Goal: Information Seeking & Learning: Learn about a topic

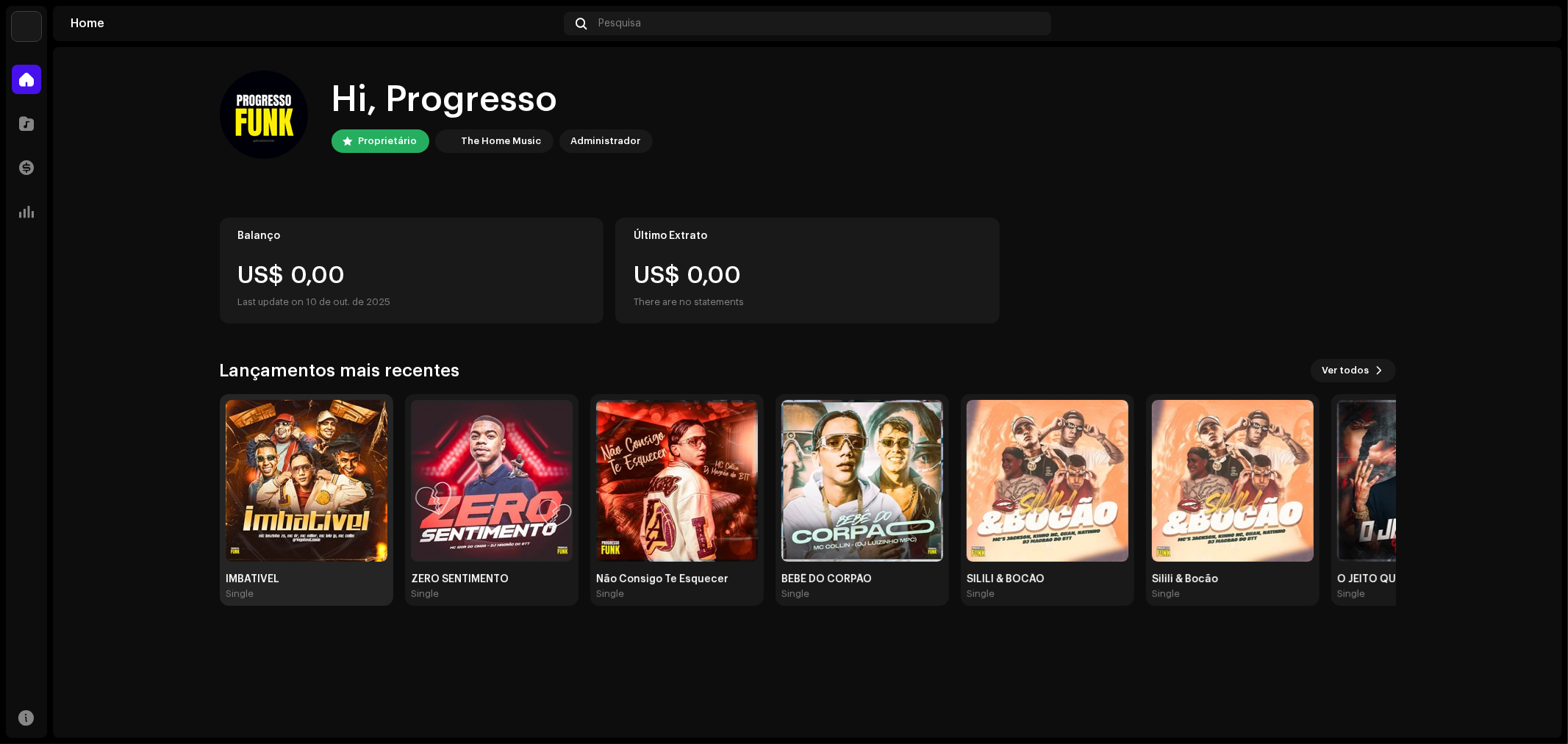
click at [295, 500] on img at bounding box center [307, 481] width 162 height 162
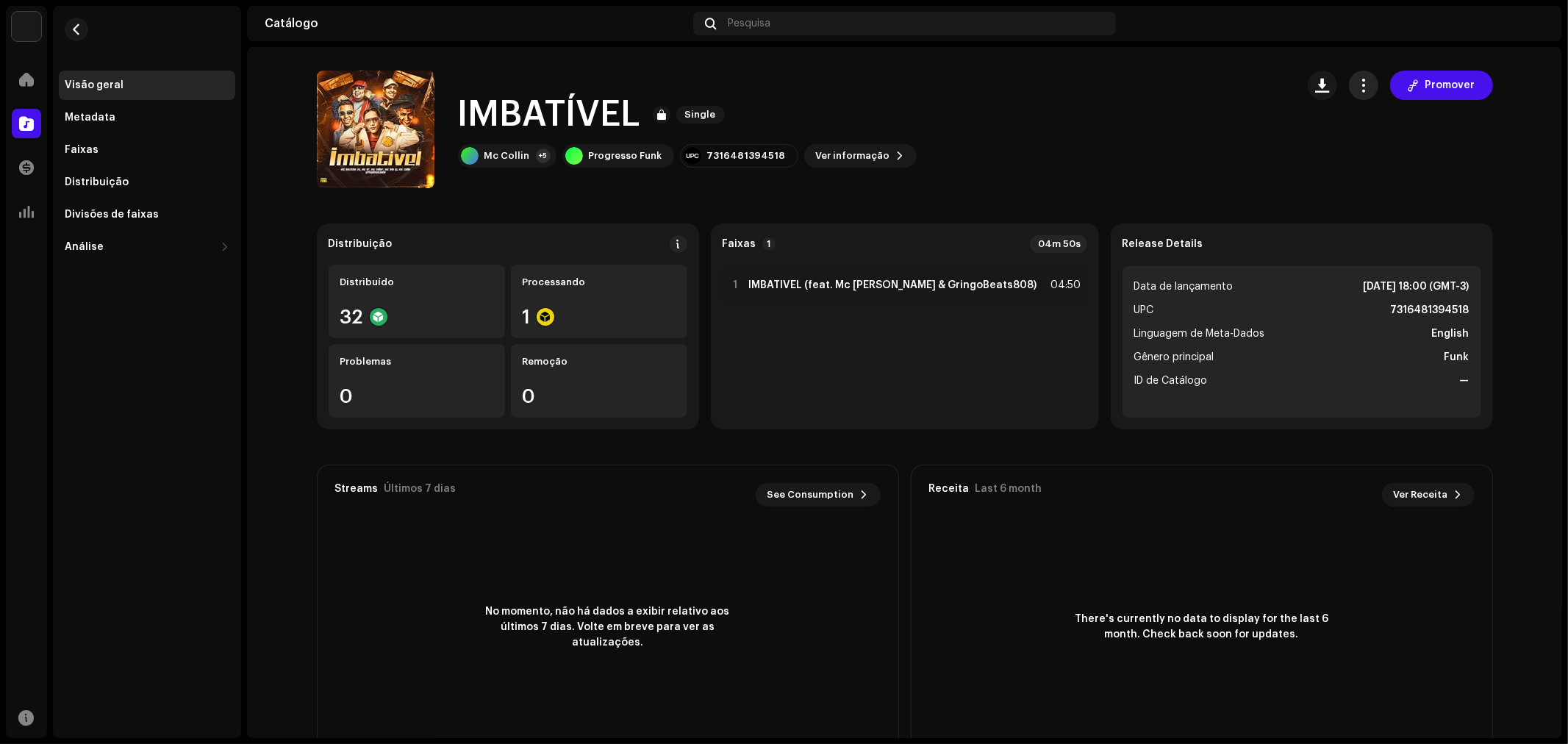
click at [1362, 83] on span "button" at bounding box center [1363, 85] width 14 height 12
click at [1327, 82] on span "button" at bounding box center [1322, 85] width 14 height 12
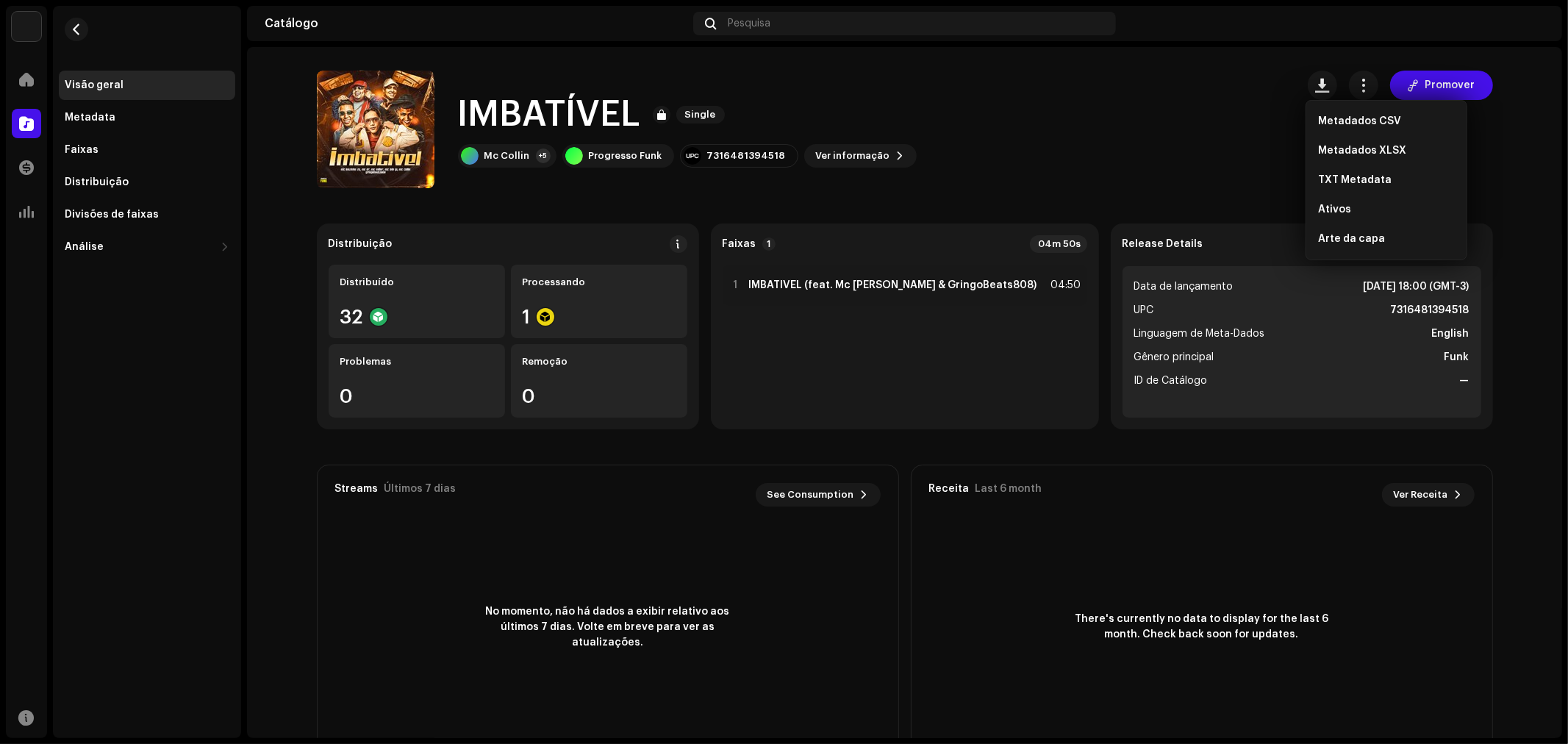
click at [1211, 93] on div "IMBATÍVEL Single Mc Collin +5 Progresso Funk 7316481394518 Ver informação Promo…" at bounding box center [800, 129] width 968 height 117
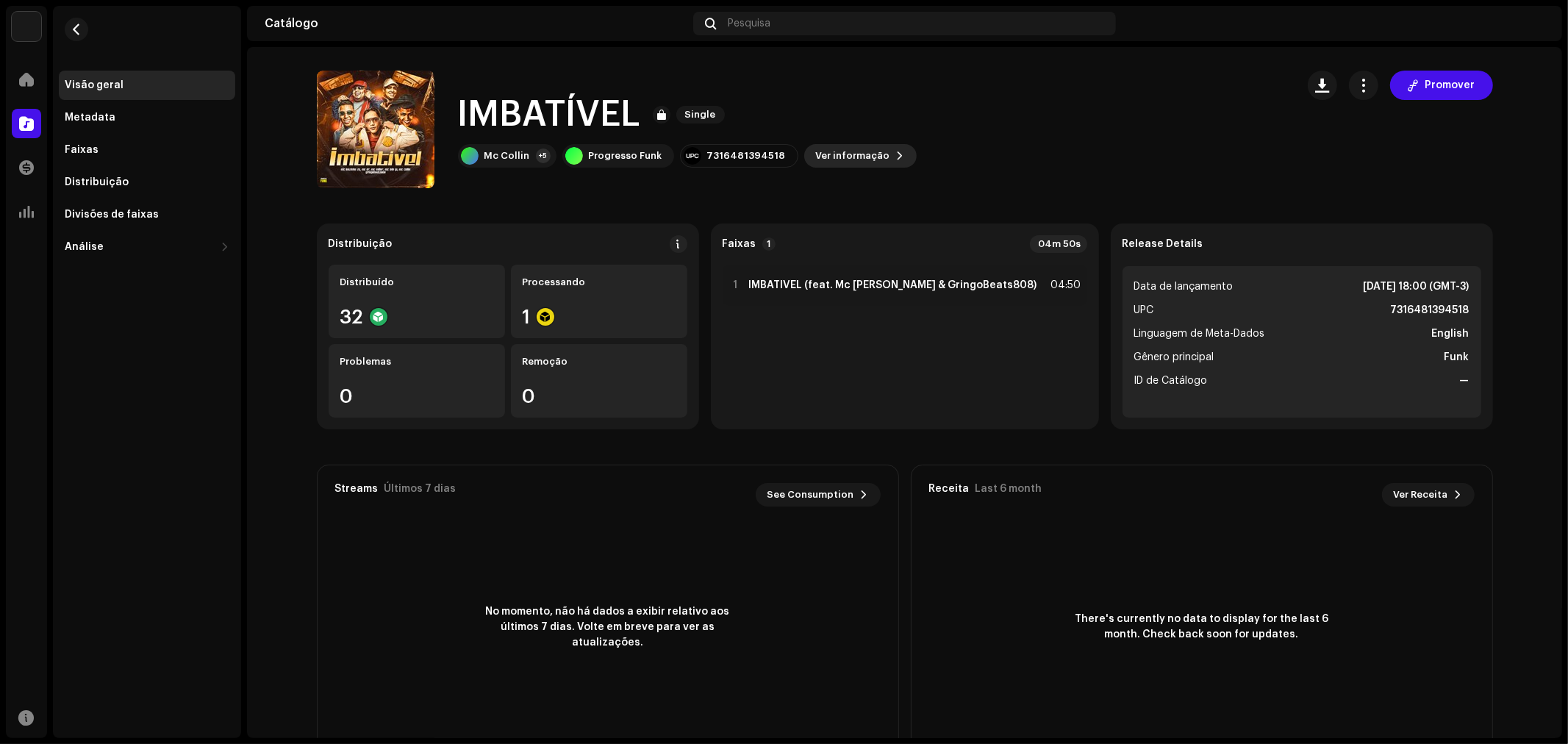
click at [853, 159] on span "Ver informação" at bounding box center [853, 156] width 74 height 30
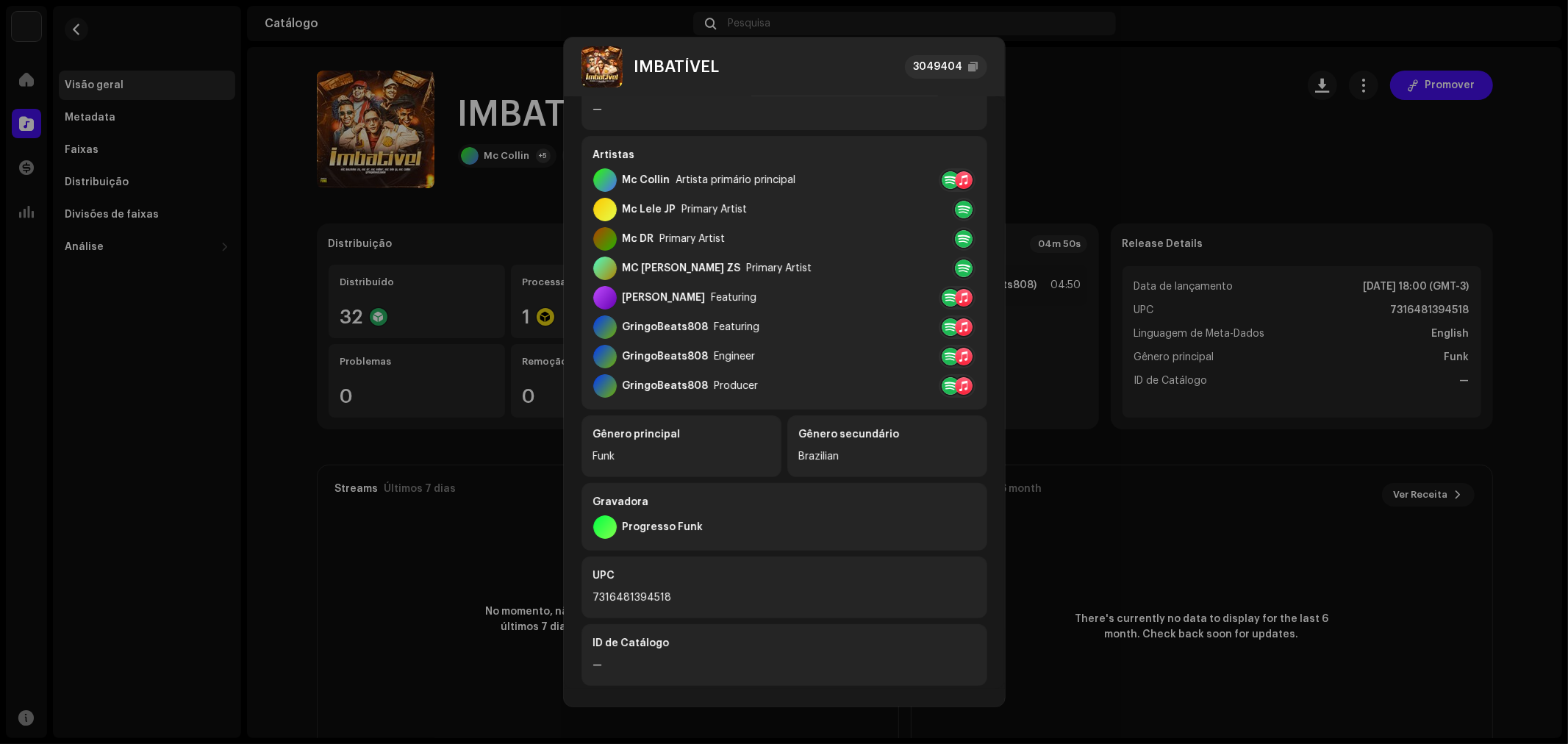
scroll to position [216, 0]
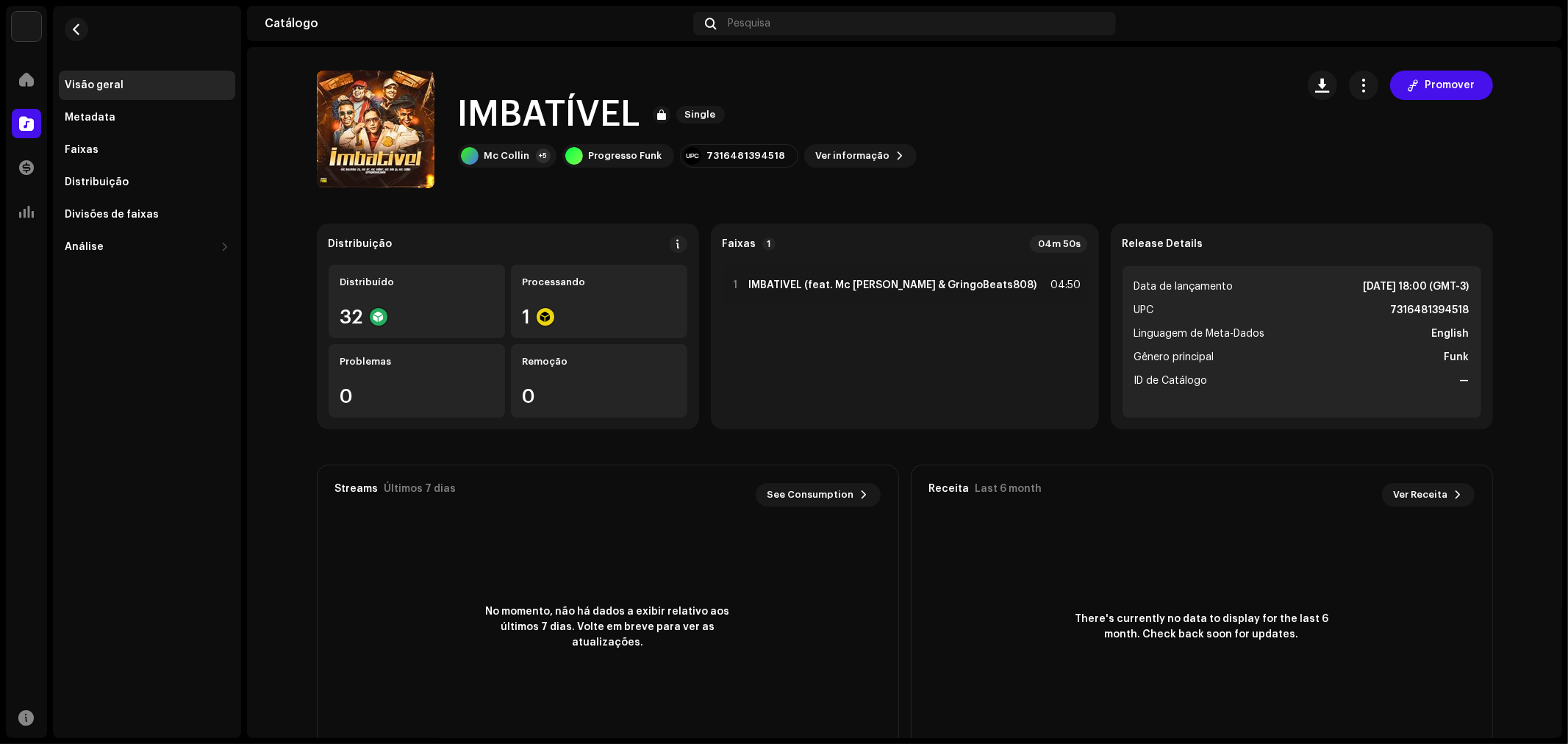
click at [1129, 137] on div "IMBATÍVEL 3049404 Metadata Distribuição Linguagem de Meta-Dados English Título …" at bounding box center [784, 372] width 1568 height 744
click at [1360, 86] on span "button" at bounding box center [1363, 85] width 14 height 12
click at [27, 78] on span at bounding box center [27, 80] width 15 height 12
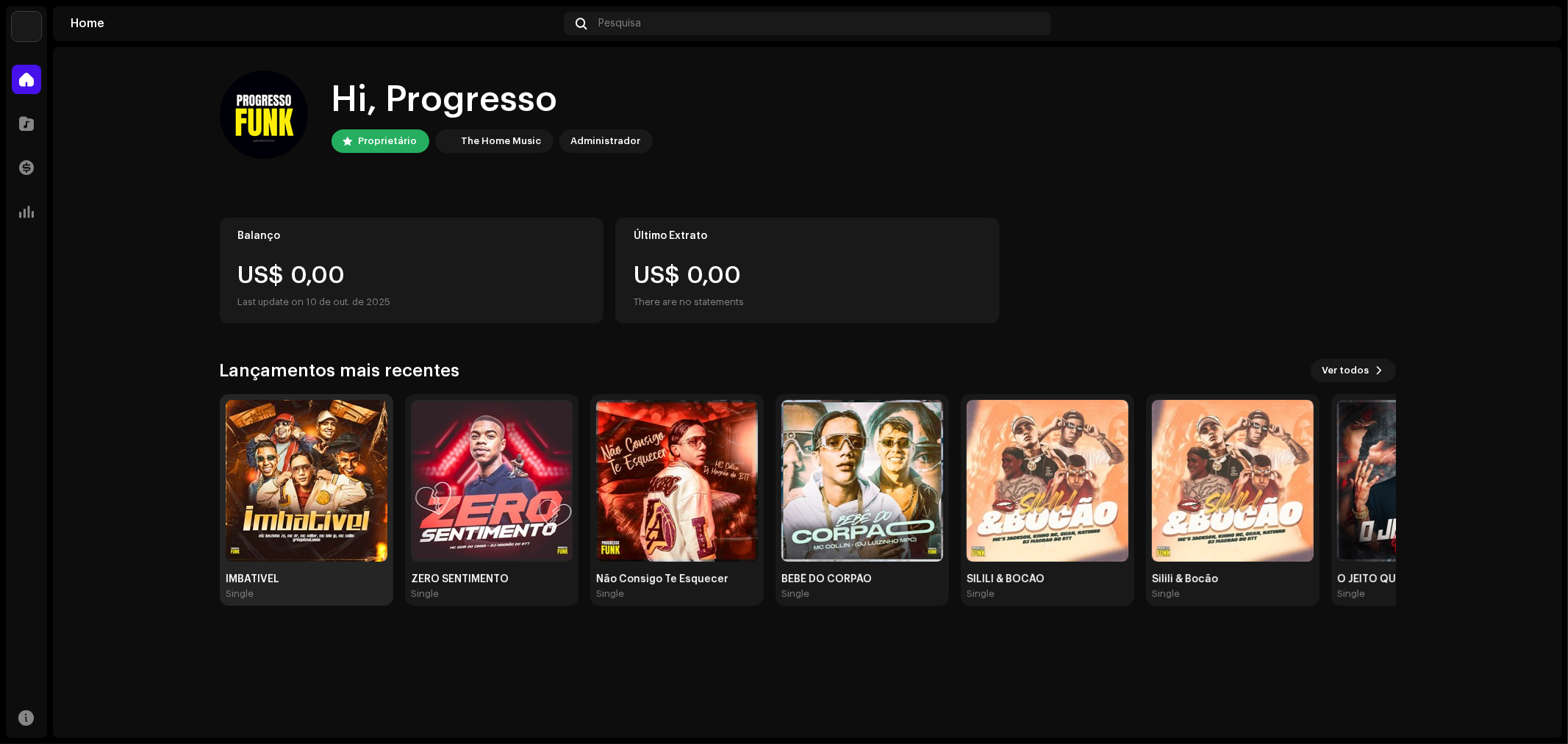
click at [307, 470] on img at bounding box center [307, 481] width 162 height 162
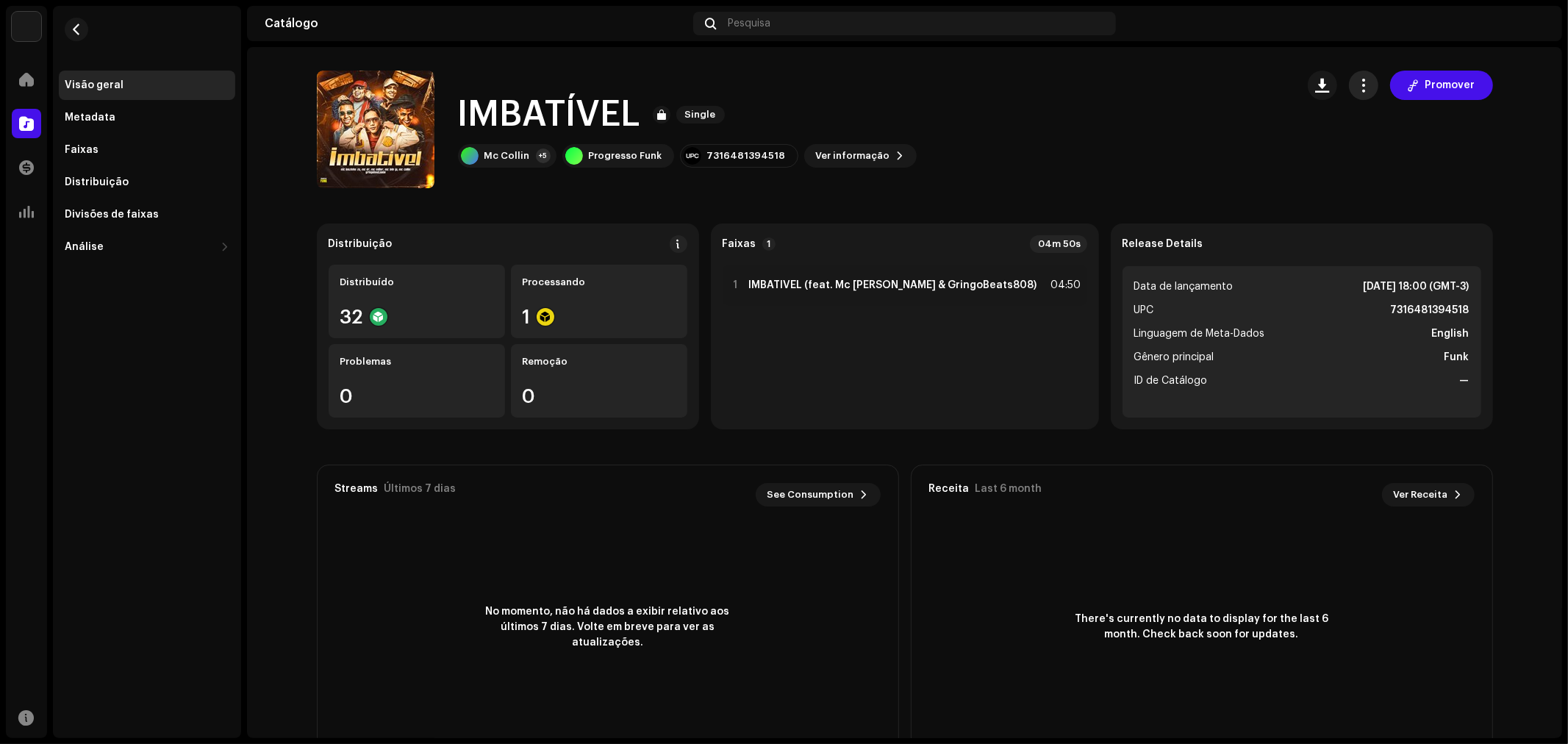
click at [1362, 80] on span "button" at bounding box center [1363, 85] width 14 height 12
click at [1269, 121] on div "IMBATÍVEL Single Mc Collin +5 Progresso Funk 7316481394518 Ver informação Promo…" at bounding box center [800, 129] width 968 height 117
click at [820, 147] on span "Ver informação" at bounding box center [853, 156] width 74 height 30
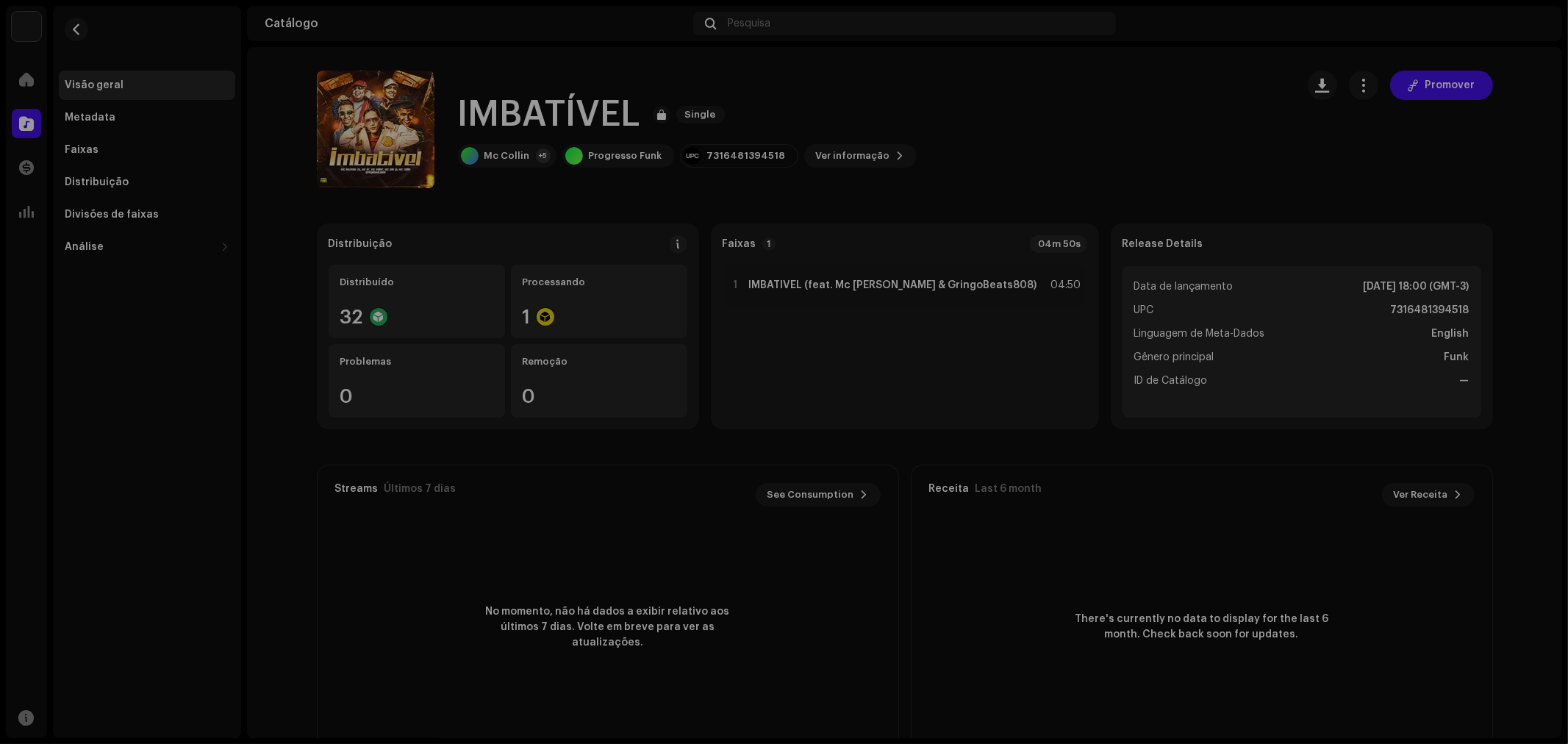
click at [1170, 158] on div "IMBATÍVEL 3049404 Metadata Distribuição Linguagem de Meta-Dados English Título …" at bounding box center [784, 372] width 1568 height 744
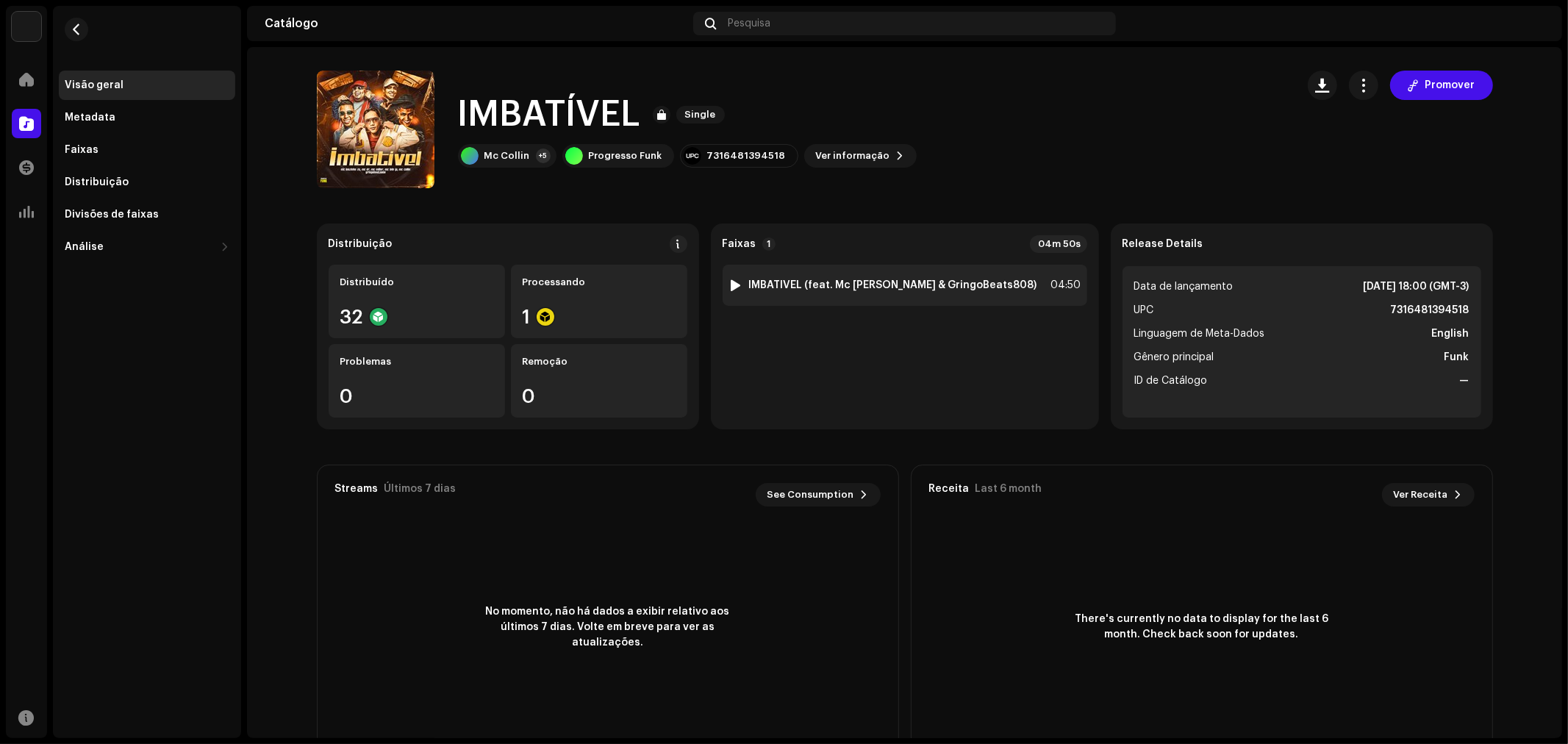
click at [956, 280] on strong "IMBATÍVEL (feat. Mc Miller & GringoBeats808)" at bounding box center [893, 285] width 288 height 12
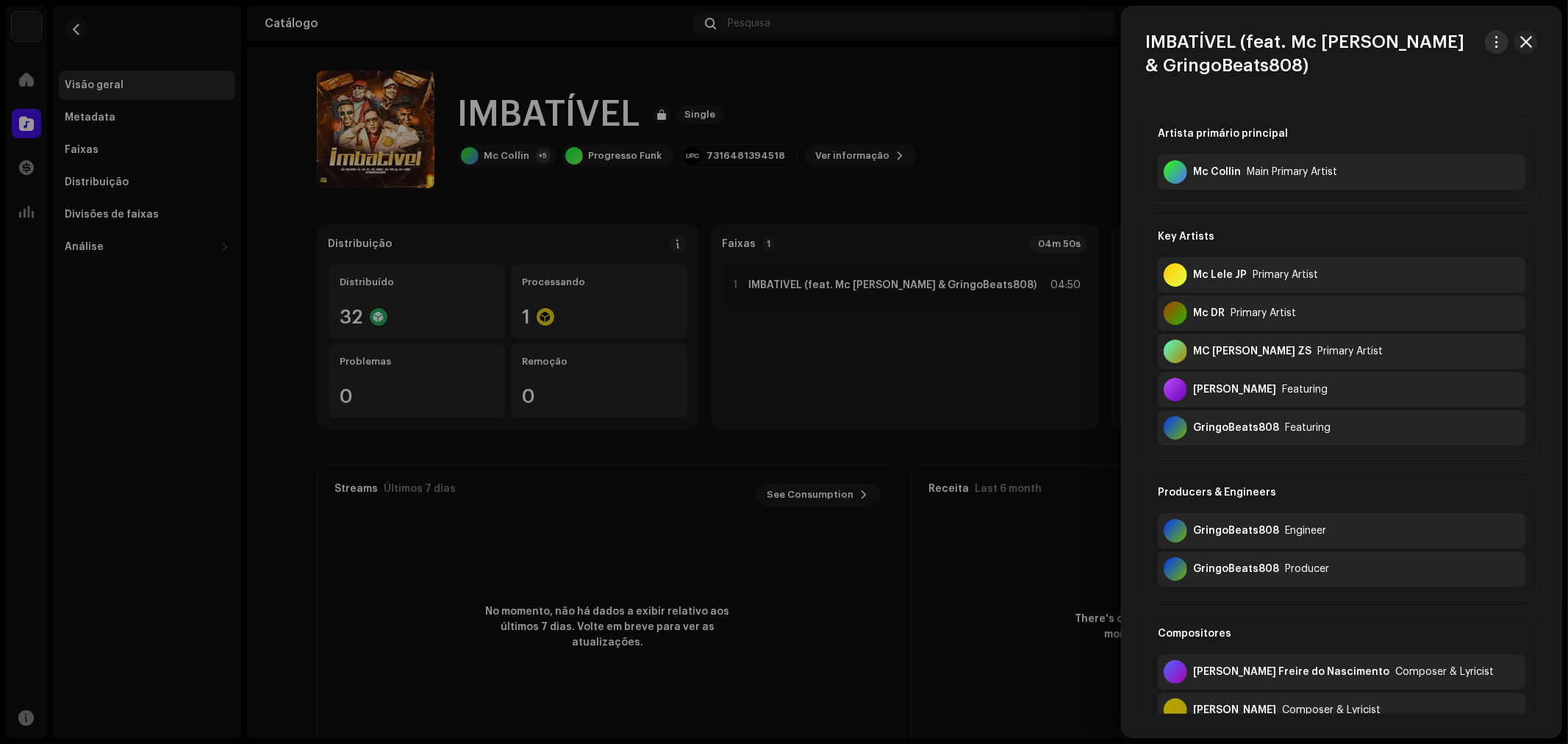
click at [1493, 45] on span "button" at bounding box center [1497, 42] width 11 height 12
click at [1372, 71] on span "Visualizar faixa" at bounding box center [1396, 75] width 81 height 12
